Goal: Task Accomplishment & Management: Complete application form

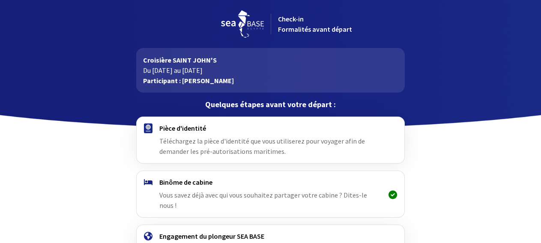
scroll to position [66, 0]
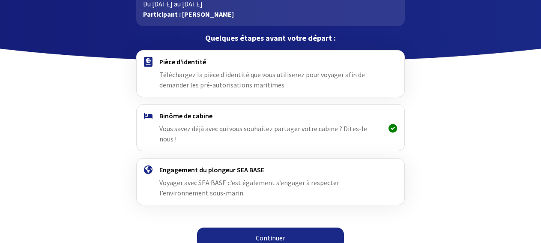
click at [261, 227] on link "Continuer" at bounding box center [270, 237] width 147 height 21
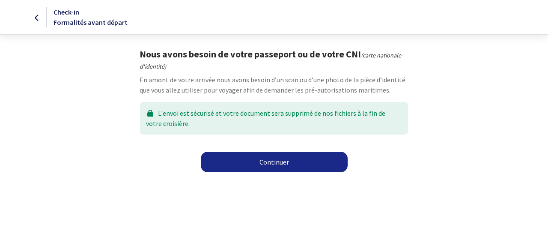
click at [285, 165] on link "Continuer" at bounding box center [274, 162] width 147 height 21
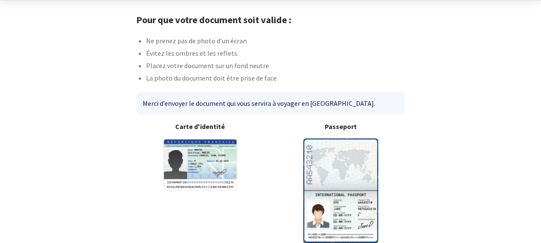
scroll to position [77, 0]
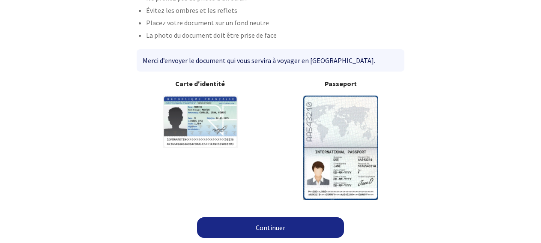
click at [264, 226] on link "Continuer" at bounding box center [270, 227] width 147 height 21
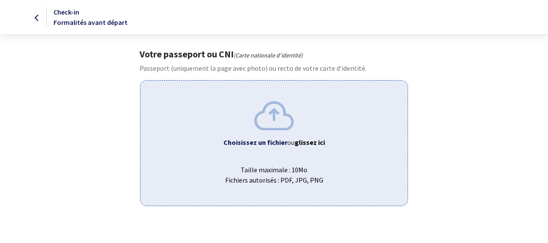
click at [280, 161] on span "Taille maximale : 10Mo Fichiers autorisés : PDF, JPG, PNG" at bounding box center [273, 170] width 253 height 27
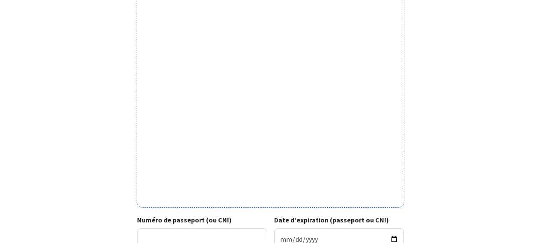
scroll to position [333, 0]
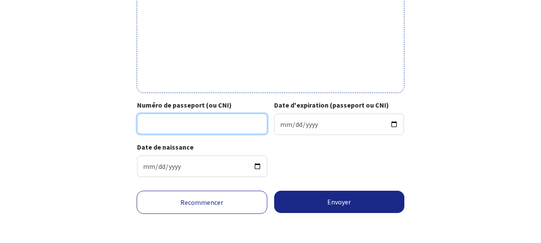
click at [191, 127] on input "Numéro de passeport (ou CNI)" at bounding box center [202, 123] width 130 height 21
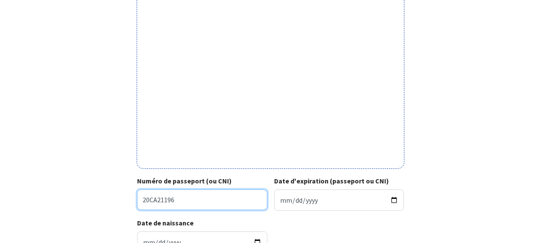
scroll to position [246, 0]
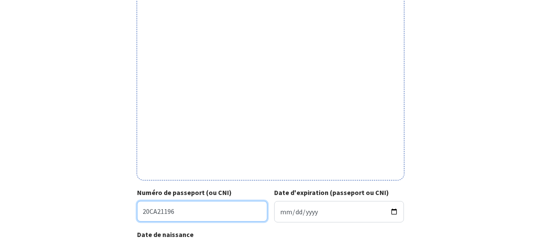
type input "20CA21196"
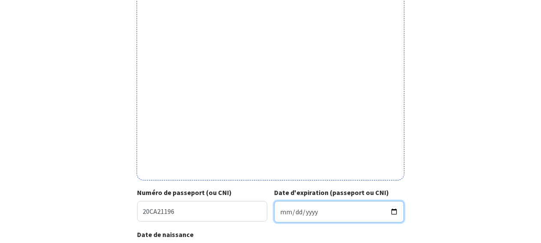
click at [329, 208] on input "Date d'expiration (passeport ou CNI)" at bounding box center [339, 211] width 130 height 21
type input "2030-02-24"
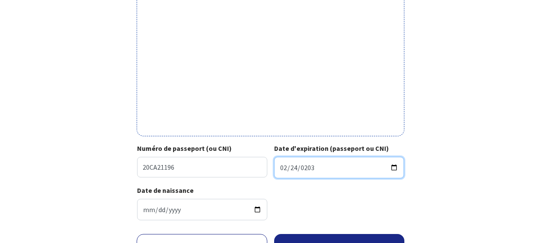
scroll to position [333, 0]
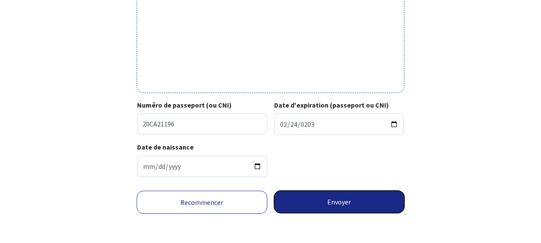
click at [326, 199] on button "Envoyer" at bounding box center [339, 201] width 131 height 22
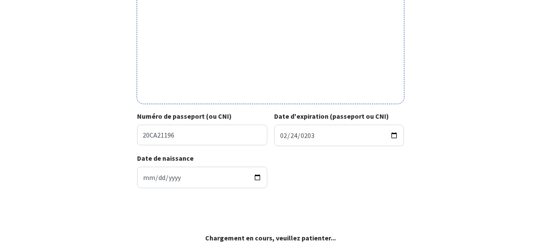
scroll to position [320, 0]
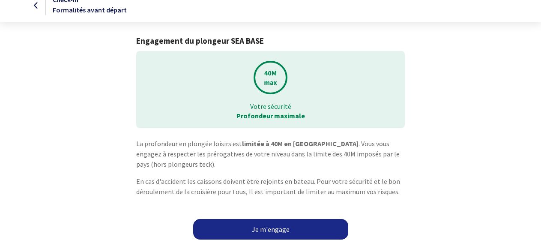
scroll to position [14, 0]
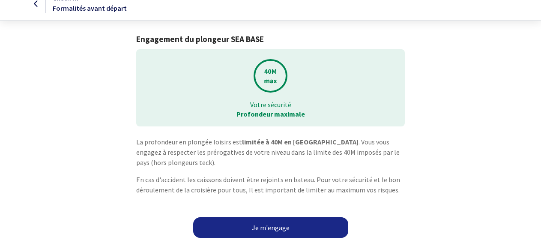
click at [268, 223] on link "Je m'engage" at bounding box center [270, 227] width 155 height 21
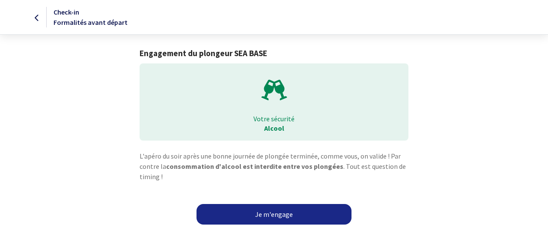
click at [284, 210] on link "Je m'engage" at bounding box center [273, 214] width 155 height 21
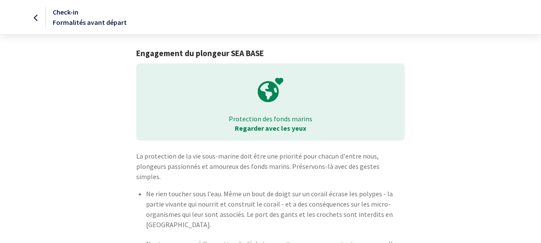
scroll to position [63, 0]
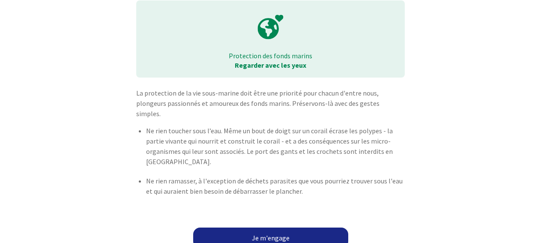
click at [272, 227] on link "Je m'engage" at bounding box center [270, 237] width 155 height 21
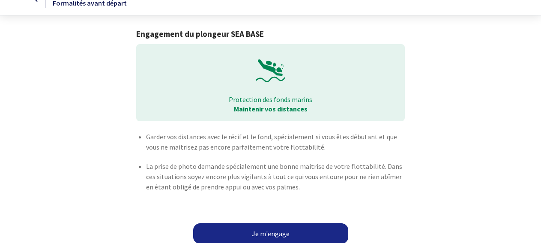
scroll to position [25, 0]
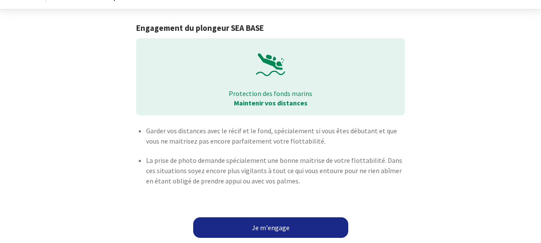
click at [274, 220] on link "Je m'engage" at bounding box center [270, 227] width 155 height 21
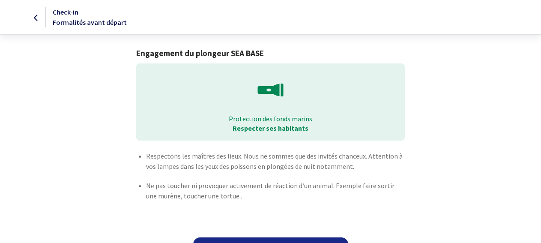
scroll to position [27, 0]
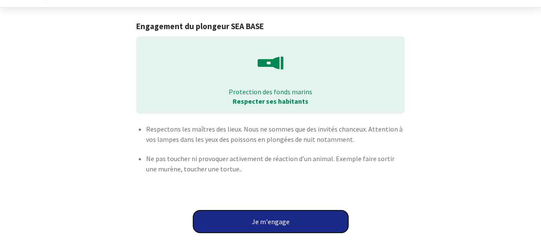
click at [276, 218] on button "Je m'engage" at bounding box center [270, 221] width 155 height 22
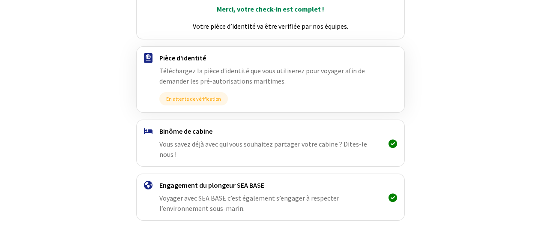
scroll to position [146, 0]
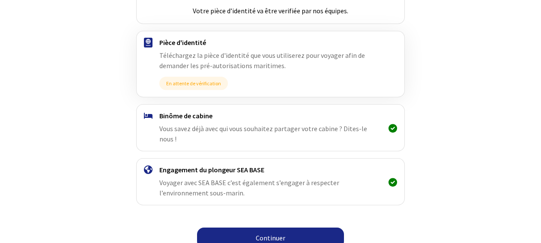
drag, startPoint x: 270, startPoint y: 224, endPoint x: 307, endPoint y: 208, distance: 40.7
click at [272, 227] on link "Continuer" at bounding box center [270, 237] width 147 height 21
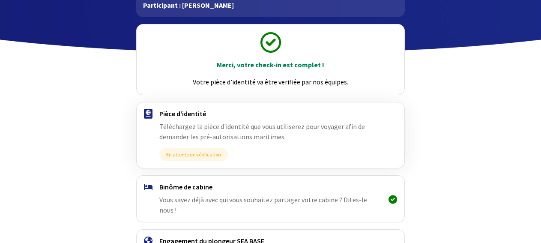
scroll to position [146, 0]
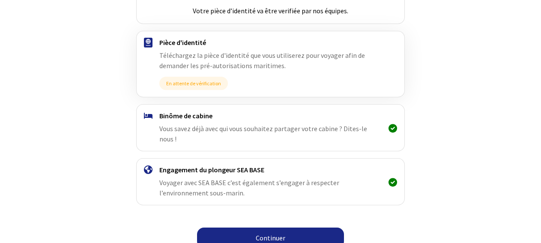
click at [271, 229] on link "Continuer" at bounding box center [270, 237] width 147 height 21
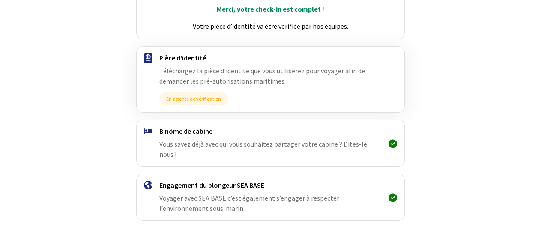
scroll to position [146, 0]
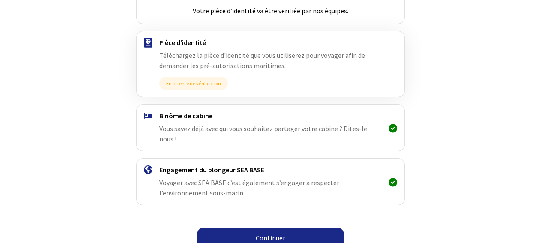
click at [269, 227] on link "Continuer" at bounding box center [270, 237] width 147 height 21
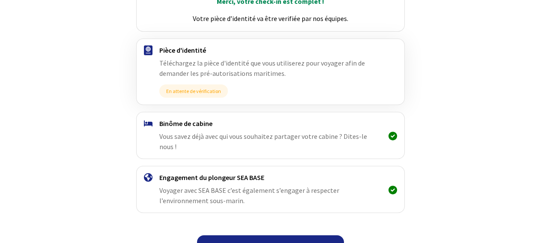
scroll to position [146, 0]
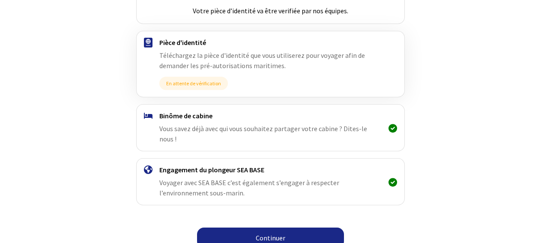
click at [277, 227] on link "Continuer" at bounding box center [270, 237] width 147 height 21
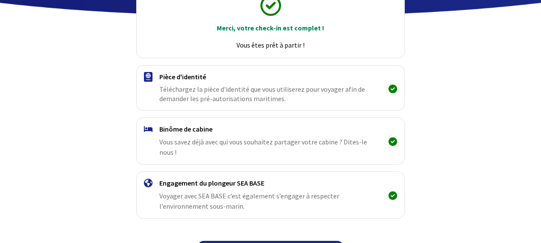
scroll to position [125, 0]
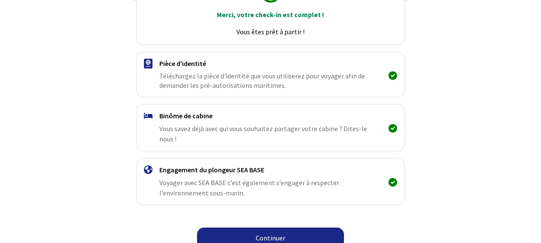
click at [270, 227] on link "Continuer" at bounding box center [270, 237] width 147 height 21
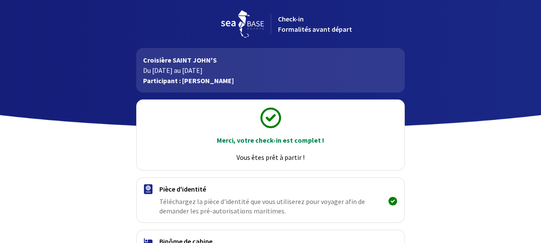
scroll to position [125, 0]
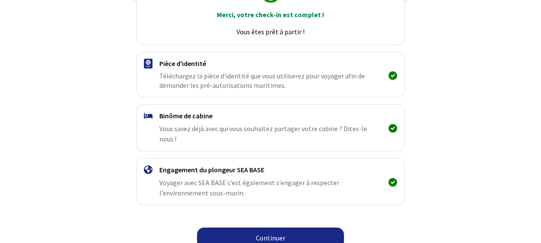
click at [267, 227] on link "Continuer" at bounding box center [270, 237] width 147 height 21
